Goal: Navigation & Orientation: Find specific page/section

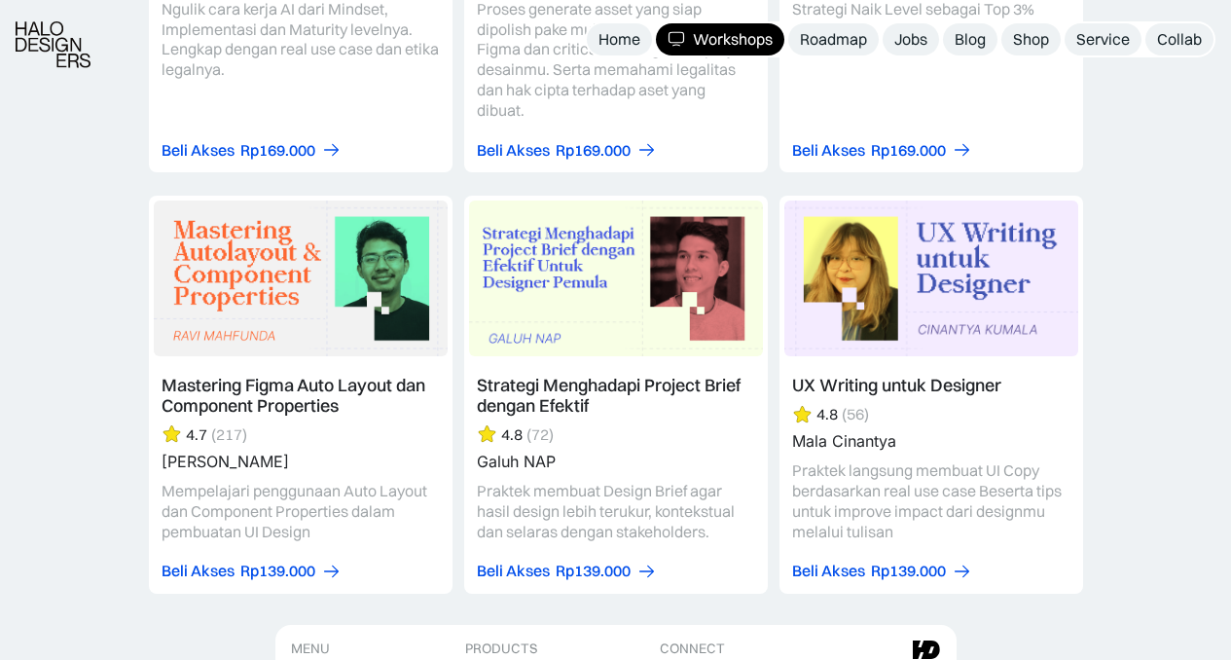
scroll to position [6250, 0]
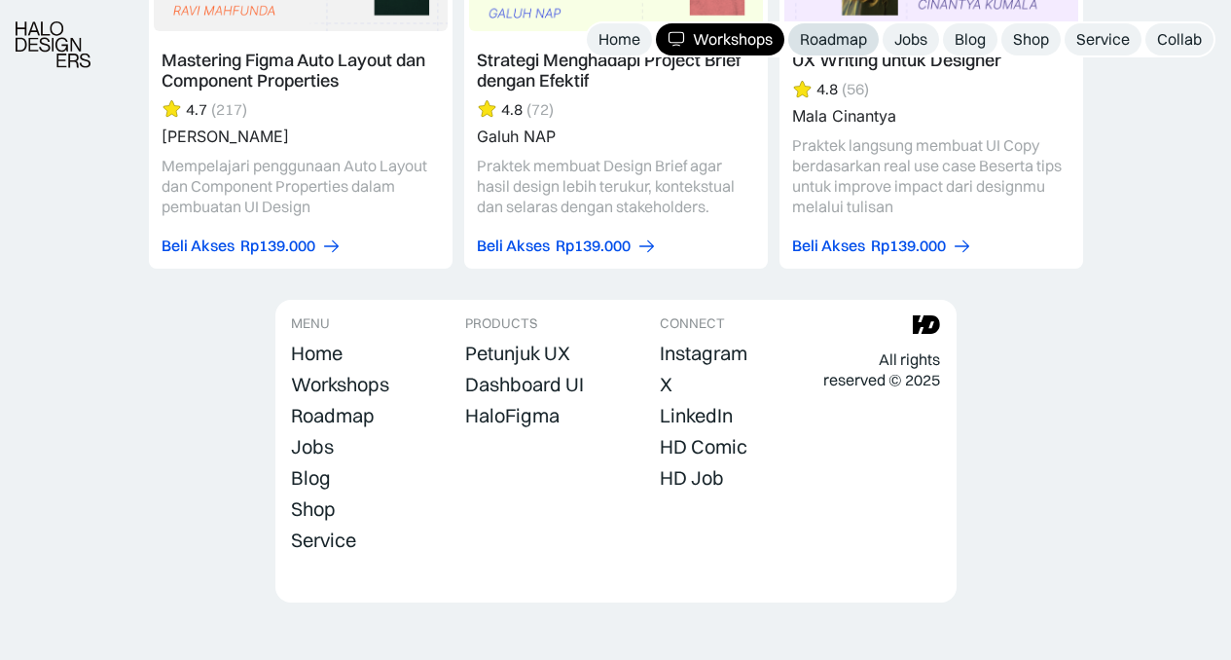
click at [848, 32] on div "Roadmap" at bounding box center [833, 39] width 67 height 20
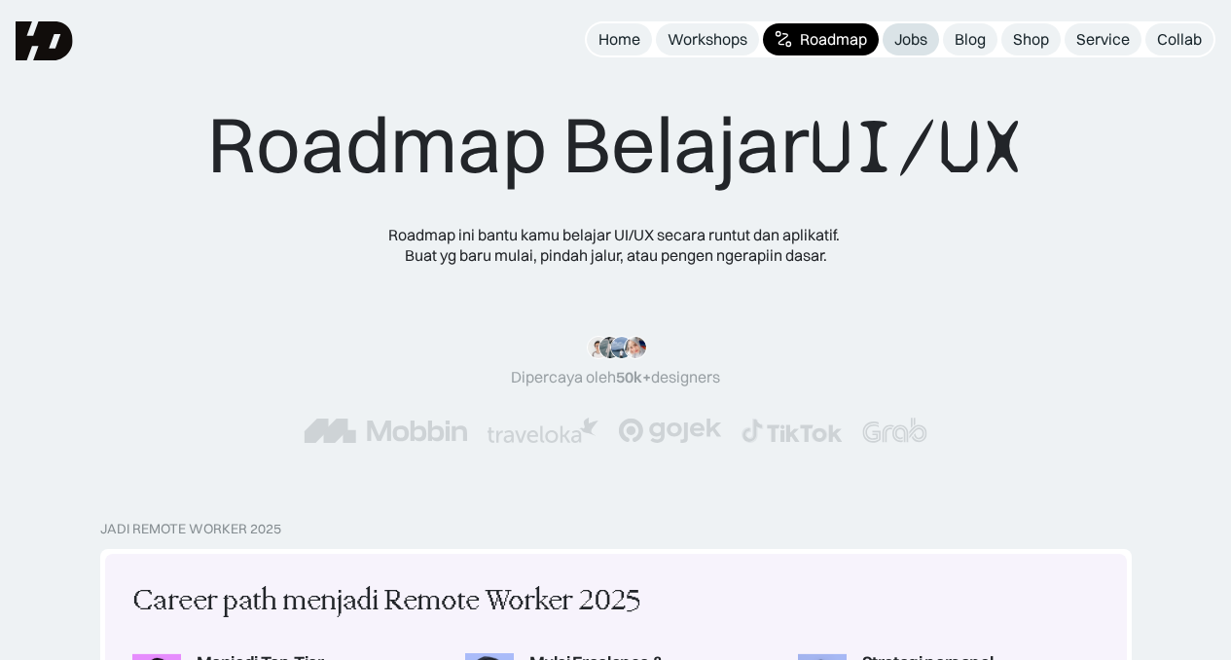
click at [922, 40] on div "Jobs" at bounding box center [910, 39] width 33 height 20
